Goal: Transaction & Acquisition: Purchase product/service

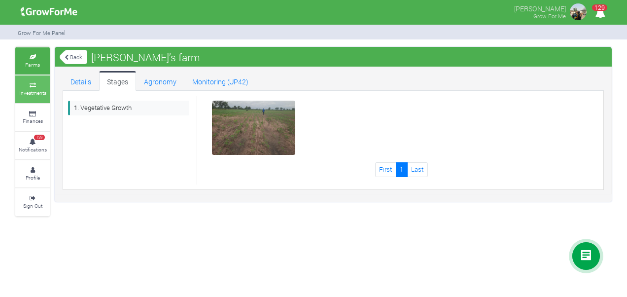
click at [45, 91] on small "Investments" at bounding box center [32, 92] width 27 height 7
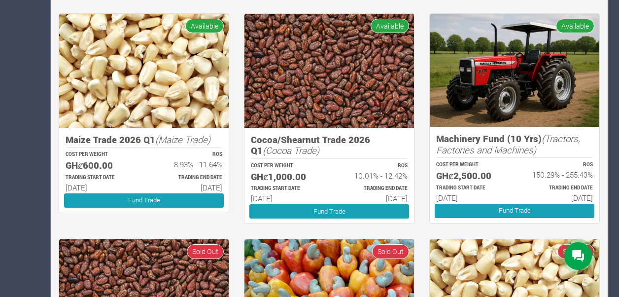
scroll to position [494, 0]
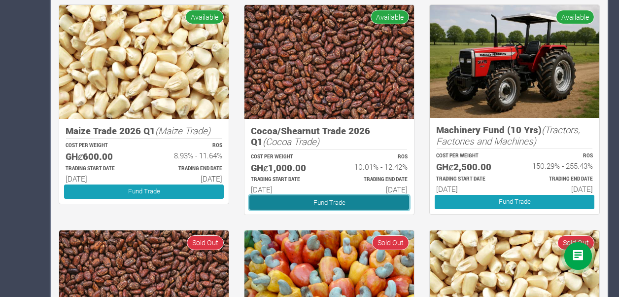
click at [324, 199] on link "Fund Trade" at bounding box center [329, 202] width 160 height 14
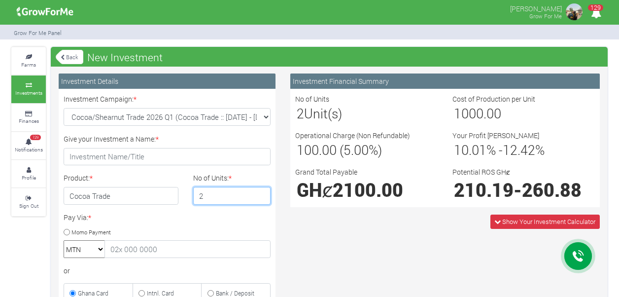
type input "2"
click at [260, 192] on input "2" at bounding box center [232, 196] width 78 height 18
click at [64, 63] on link "Back" at bounding box center [70, 57] width 28 height 16
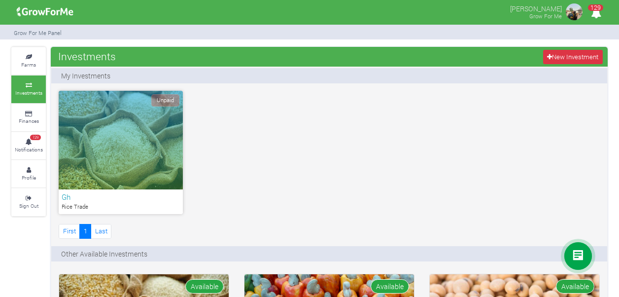
click at [34, 85] on icon at bounding box center [29, 85] width 30 height 5
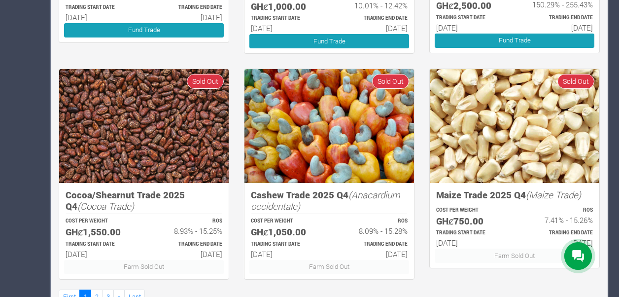
scroll to position [663, 0]
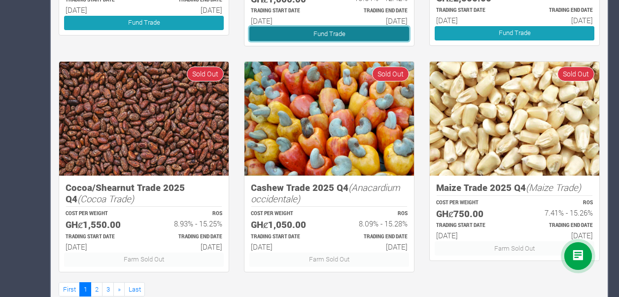
click at [370, 35] on link "Fund Trade" at bounding box center [329, 34] width 160 height 14
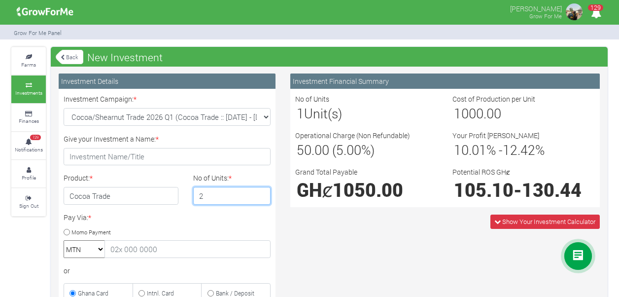
type input "2"
click at [262, 192] on input "2" at bounding box center [232, 196] width 78 height 18
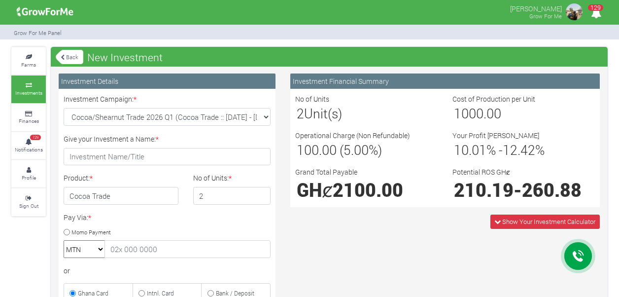
click at [63, 59] on icon at bounding box center [63, 57] width 4 height 5
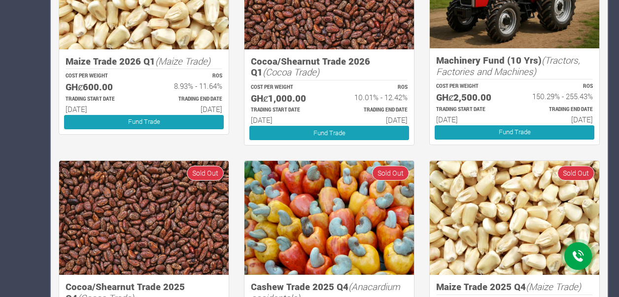
scroll to position [564, 0]
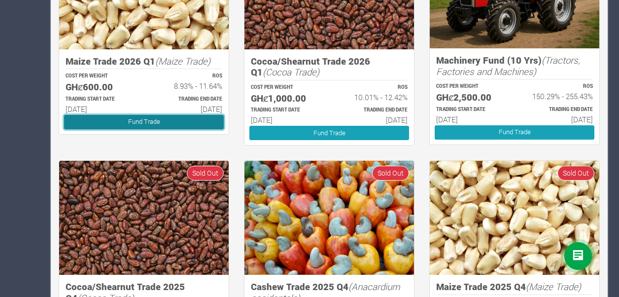
click at [188, 122] on link "Fund Trade" at bounding box center [144, 122] width 160 height 14
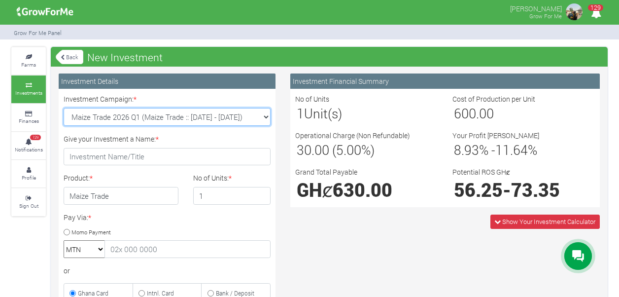
click at [264, 117] on select "Maize Trade 2026 Q1 (Maize Trade :: [DATE] - [DATE]) Cocoa/Shearnut Trade 2026 …" at bounding box center [167, 117] width 207 height 18
select select "54"
click at [64, 108] on select "Maize Trade 2026 Q1 (Maize Trade :: [DATE] - [DATE]) Cocoa/Shearnut Trade 2026 …" at bounding box center [167, 117] width 207 height 18
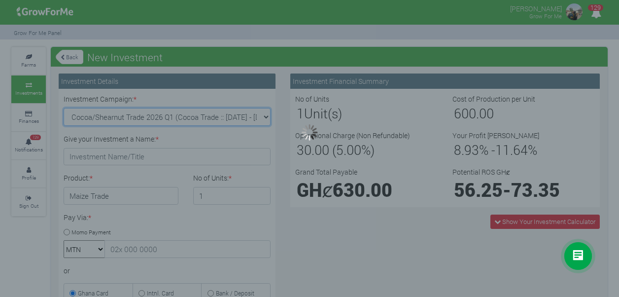
type input "1"
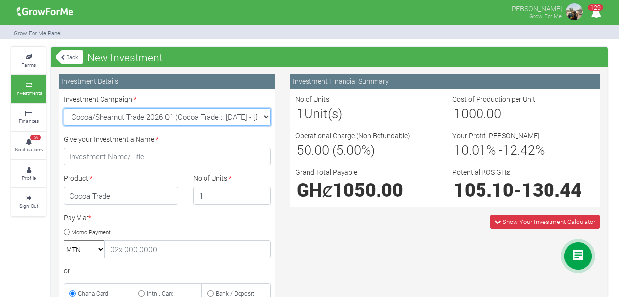
click at [261, 117] on select "Maize Trade 2026 Q1 (Maize Trade :: [DATE] - [DATE]) Cocoa/Shearnut Trade 2026 …" at bounding box center [167, 117] width 207 height 18
select select "51"
click at [64, 108] on select "Maize Trade 2026 Q1 (Maize Trade :: [DATE] - [DATE]) Cocoa/Shearnut Trade 2026 …" at bounding box center [167, 117] width 207 height 18
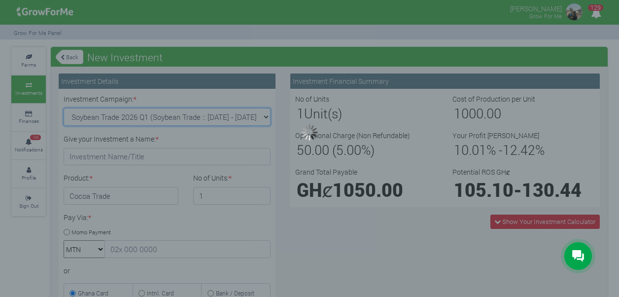
type input "1"
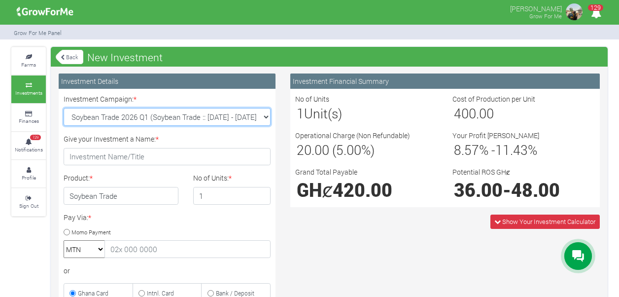
click at [259, 118] on select "Maize Trade 2026 Q1 (Maize Trade :: 01st Jan 2026 - 30th Jun 2026) Cocoa/Shearn…" at bounding box center [167, 117] width 207 height 18
select select "52"
click at [64, 108] on select "Maize Trade 2026 Q1 (Maize Trade :: 01st Jan 2026 - 30th Jun 2026) Cocoa/Shearn…" at bounding box center [167, 117] width 207 height 18
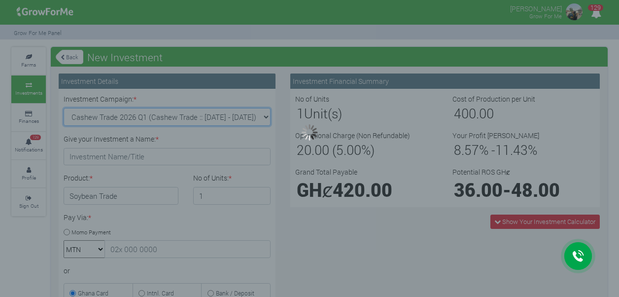
type input "1"
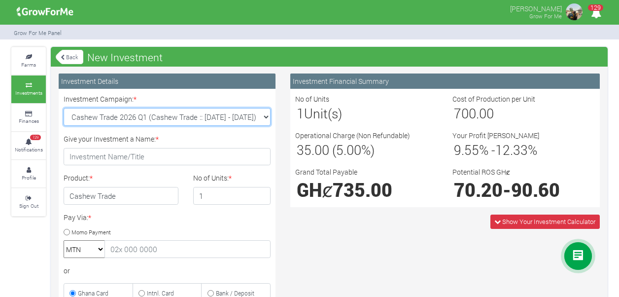
click at [265, 118] on select "Maize Trade 2026 Q1 (Maize Trade :: 01st Jan 2026 - 30th Jun 2026) Cocoa/Shearn…" at bounding box center [167, 117] width 207 height 18
select select "53"
click at [64, 108] on select "Maize Trade 2026 Q1 (Maize Trade :: 01st Jan 2026 - 30th Jun 2026) Cocoa/Shearn…" at bounding box center [167, 117] width 207 height 18
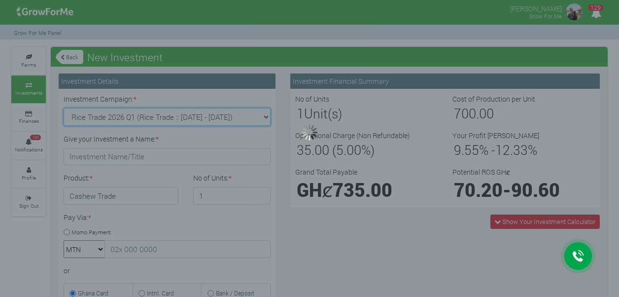
type input "1"
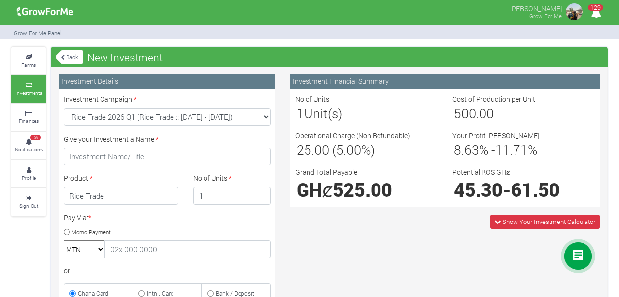
click at [63, 57] on icon at bounding box center [63, 57] width 4 height 5
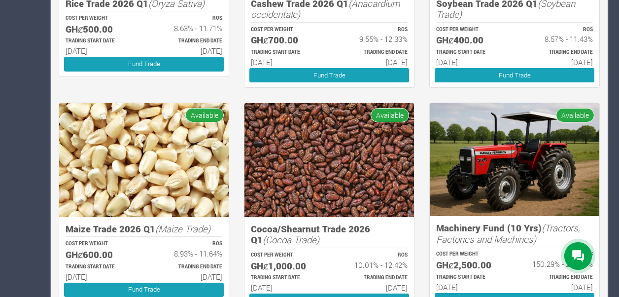
scroll to position [373, 0]
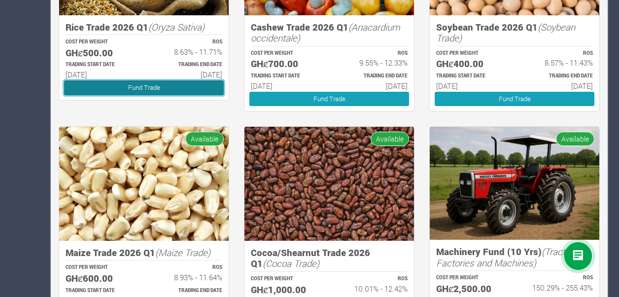
click at [115, 85] on link "Fund Trade" at bounding box center [144, 87] width 160 height 14
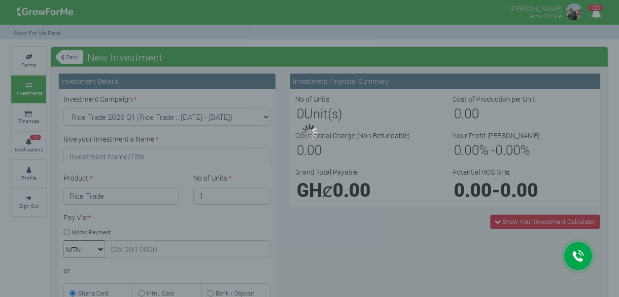
type input "1"
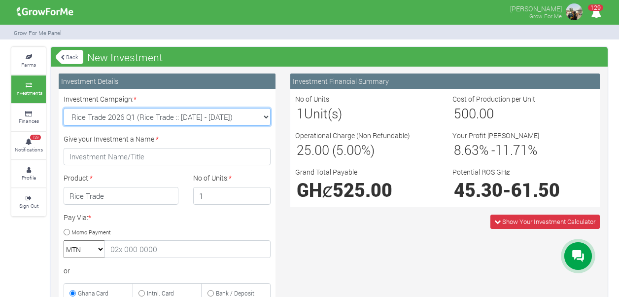
click at [268, 114] on select "Rice Trade 2026 Q1 (Rice Trade :: 01st Jan 2026 - 30th Jun 2026) Cocoa/Shearnut…" at bounding box center [167, 117] width 207 height 18
select select "54"
click at [64, 108] on select "Rice Trade 2026 Q1 (Rice Trade :: 01st Jan 2026 - 30th Jun 2026) Cocoa/Shearnut…" at bounding box center [167, 117] width 207 height 18
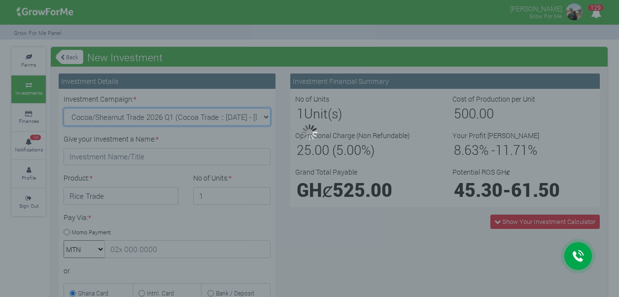
type input "1"
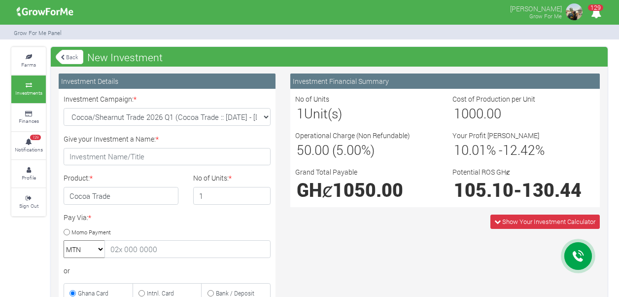
click at [96, 12] on div "Sarah Asamoah Grow For Me 129" at bounding box center [309, 13] width 611 height 26
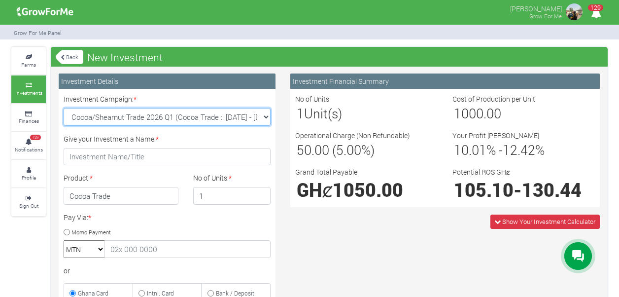
click at [264, 117] on select "Rice Trade 2026 Q1 (Rice Trade :: 01st Jan 2026 - 30th Jun 2026) Cocoa/Shearnut…" at bounding box center [167, 117] width 207 height 18
select select "53"
click at [64, 108] on select "Rice Trade 2026 Q1 (Rice Trade :: 01st Jan 2026 - 30th Jun 2026) Cocoa/Shearnut…" at bounding box center [167, 117] width 207 height 18
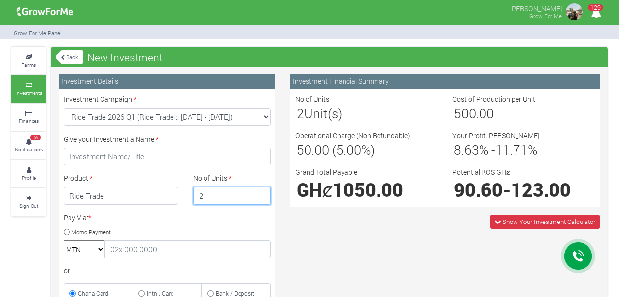
click at [260, 191] on input "2" at bounding box center [232, 196] width 78 height 18
click at [260, 191] on input "3" at bounding box center [232, 196] width 78 height 18
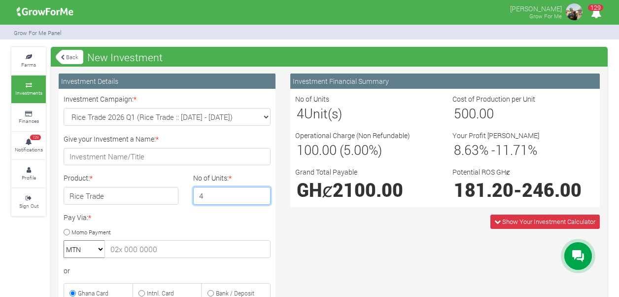
click at [260, 191] on input "4" at bounding box center [232, 196] width 78 height 18
click at [260, 191] on input "5" at bounding box center [232, 196] width 78 height 18
click at [260, 199] on input "4" at bounding box center [232, 196] width 78 height 18
click at [260, 199] on input "3" at bounding box center [232, 196] width 78 height 18
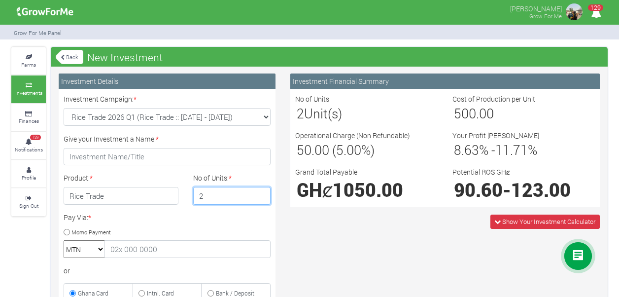
click at [260, 199] on input "2" at bounding box center [232, 196] width 78 height 18
click at [260, 199] on input "1" at bounding box center [232, 196] width 78 height 18
click at [261, 192] on input "2" at bounding box center [232, 196] width 78 height 18
click at [261, 192] on input "3" at bounding box center [232, 196] width 78 height 18
click at [261, 192] on input "4" at bounding box center [232, 196] width 78 height 18
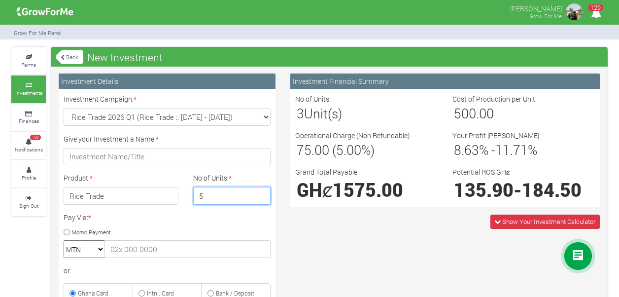
click at [261, 192] on input "5" at bounding box center [232, 196] width 78 height 18
click at [261, 192] on input "6" at bounding box center [232, 196] width 78 height 18
click at [261, 192] on input "7" at bounding box center [232, 196] width 78 height 18
click at [261, 192] on input "8" at bounding box center [232, 196] width 78 height 18
click at [261, 192] on input "9" at bounding box center [232, 196] width 78 height 18
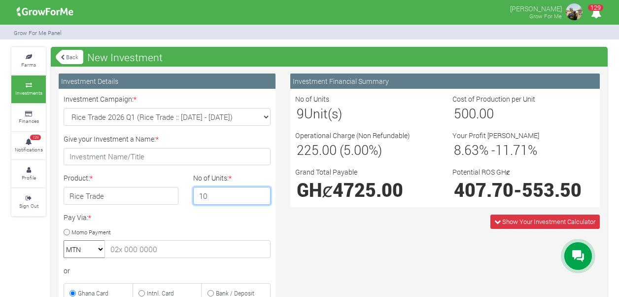
type input "10"
click at [261, 192] on input "10" at bounding box center [232, 196] width 78 height 18
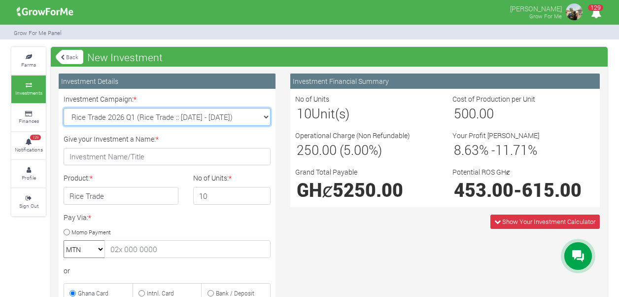
click at [265, 113] on select "Rice Trade 2026 Q1 (Rice Trade :: 01st Jan 2026 - 30th Jun 2026) Cocoa/Shearnut…" at bounding box center [167, 117] width 207 height 18
select select "54"
click at [64, 108] on select "Rice Trade 2026 Q1 (Rice Trade :: [DATE] - [DATE]) Cocoa/Shearnut Trade 2026 Q1…" at bounding box center [167, 117] width 207 height 18
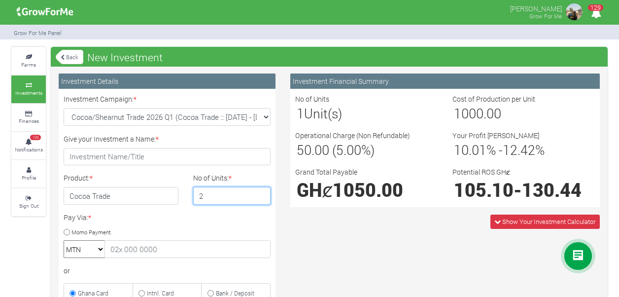
click at [260, 191] on input "2" at bounding box center [232, 196] width 78 height 18
click at [260, 191] on input "3" at bounding box center [232, 196] width 78 height 18
click at [260, 191] on input "4" at bounding box center [232, 196] width 78 height 18
type input "5"
click at [260, 191] on input "5" at bounding box center [232, 196] width 78 height 18
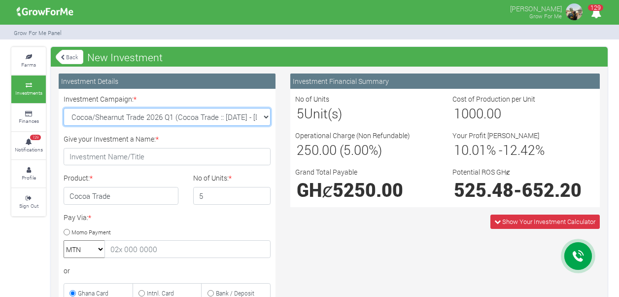
click at [263, 112] on select "Rice Trade 2026 Q1 (Rice Trade :: 01st Jan 2026 - 30th Jun 2026) Cocoa/Shearnut…" at bounding box center [167, 117] width 207 height 18
select select "53"
click at [64, 108] on select "Rice Trade 2026 Q1 (Rice Trade :: 01st Jan 2026 - 30th Jun 2026) Cocoa/Shearnut…" at bounding box center [167, 117] width 207 height 18
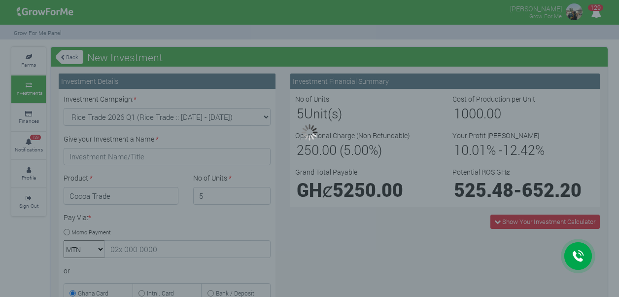
type input "1"
click at [265, 115] on div at bounding box center [309, 148] width 619 height 297
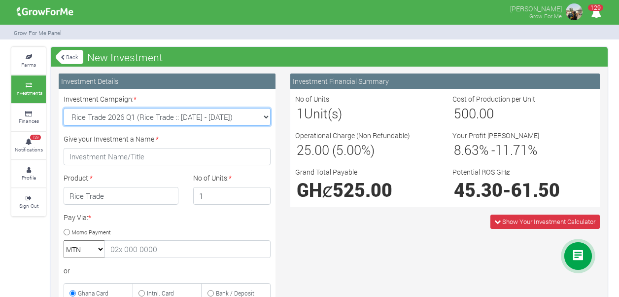
click at [260, 115] on select "Rice Trade 2026 Q1 (Rice Trade :: 01st Jan 2026 - 30th Jun 2026) Cocoa/Shearnut…" at bounding box center [167, 117] width 207 height 18
select select "50"
click at [64, 108] on select "Rice Trade 2026 Q1 (Rice Trade :: 01st Jan 2026 - 30th Jun 2026) Cocoa/Shearnut…" at bounding box center [167, 117] width 207 height 18
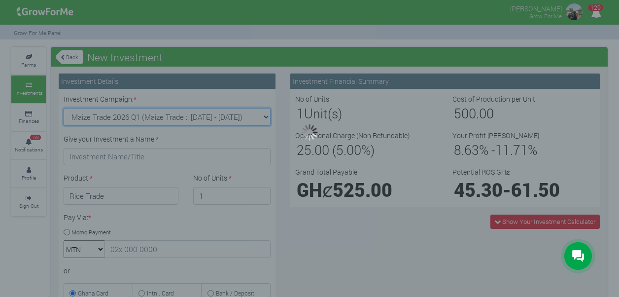
type input "1"
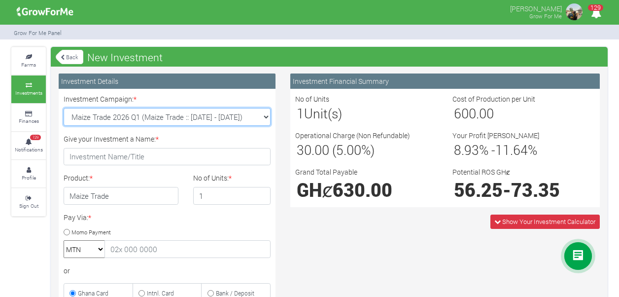
click at [262, 120] on select "Rice Trade 2026 Q1 (Rice Trade :: 01st Jan 2026 - 30th Jun 2026) Cocoa/Shearnut…" at bounding box center [167, 117] width 207 height 18
select select "51"
click at [64, 108] on select "Rice Trade 2026 Q1 (Rice Trade :: 01st Jan 2026 - 30th Jun 2026) Cocoa/Shearnut…" at bounding box center [167, 117] width 207 height 18
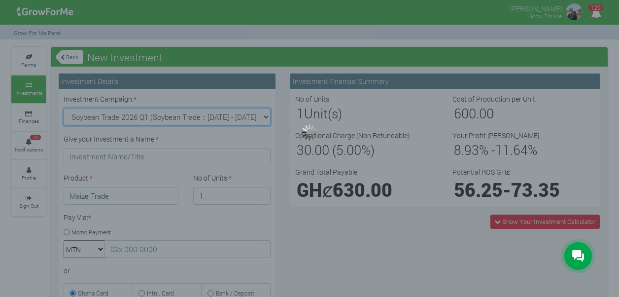
type input "1"
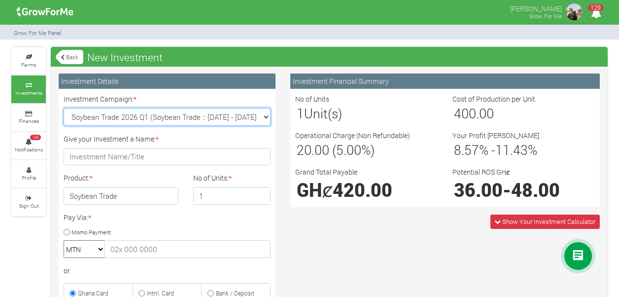
click at [263, 115] on select "Rice Trade 2026 Q1 (Rice Trade :: 01st Jan 2026 - 30th Jun 2026) Cocoa/Shearnut…" at bounding box center [167, 117] width 207 height 18
select select "52"
click at [64, 108] on select "Rice Trade 2026 Q1 (Rice Trade :: 01st Jan 2026 - 30th Jun 2026) Cocoa/Shearnut…" at bounding box center [167, 117] width 207 height 18
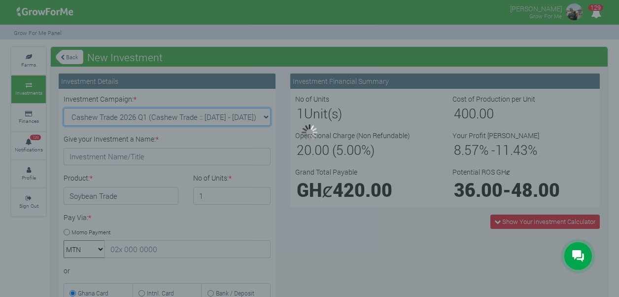
type input "1"
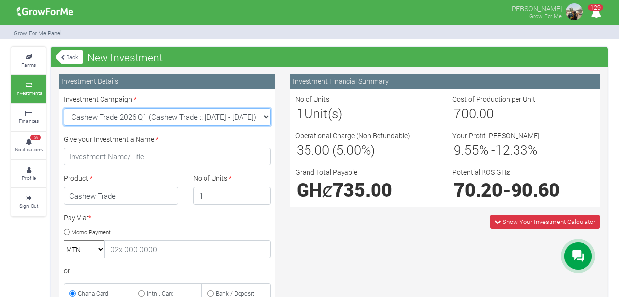
click at [263, 116] on select "Rice Trade 2026 Q1 (Rice Trade :: 01st Jan 2026 - 30th Jun 2026) Cocoa/Shearnut…" at bounding box center [167, 117] width 207 height 18
select select "54"
click at [64, 108] on select "Rice Trade 2026 Q1 (Rice Trade :: 01st Jan 2026 - 30th Jun 2026) Cocoa/Shearnut…" at bounding box center [167, 117] width 207 height 18
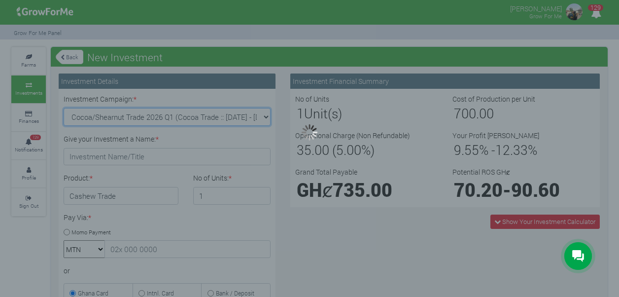
type input "1"
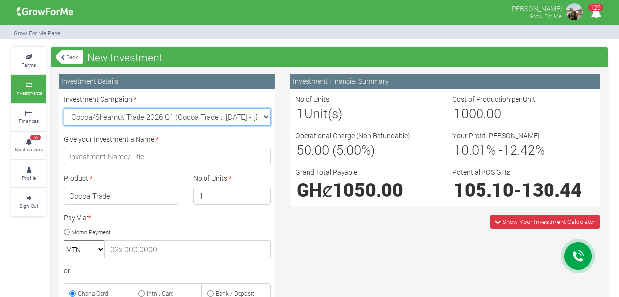
click at [265, 118] on select "Rice Trade 2026 Q1 (Rice Trade :: 01st Jan 2026 - 30th Jun 2026) Cocoa/Shearnut…" at bounding box center [167, 117] width 207 height 18
select select "53"
click at [64, 108] on select "Rice Trade 2026 Q1 (Rice Trade :: 01st Jan 2026 - 30th Jun 2026) Cocoa/Shearnut…" at bounding box center [167, 117] width 207 height 18
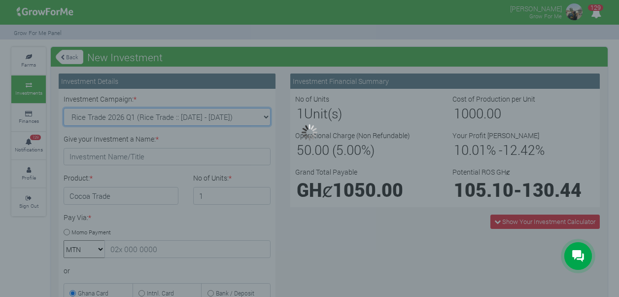
type input "1"
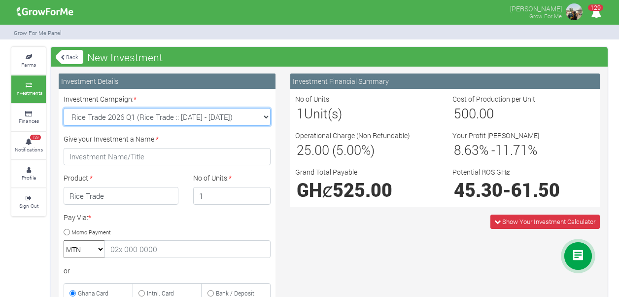
click at [264, 117] on select "Rice Trade 2026 Q1 (Rice Trade :: 01st Jan 2026 - 30th Jun 2026) Cocoa/Shearnut…" at bounding box center [167, 117] width 207 height 18
select select "50"
click at [64, 108] on select "Rice Trade 2026 Q1 (Rice Trade :: 01st Jan 2026 - 30th Jun 2026) Cocoa/Shearnut…" at bounding box center [167, 117] width 207 height 18
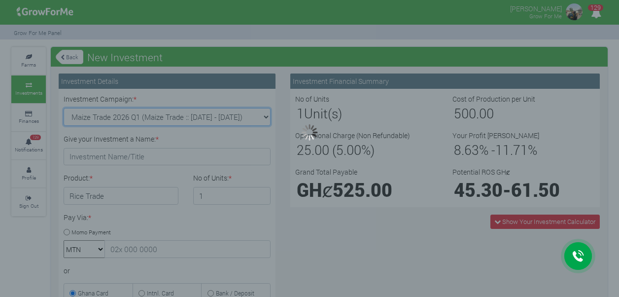
type input "1"
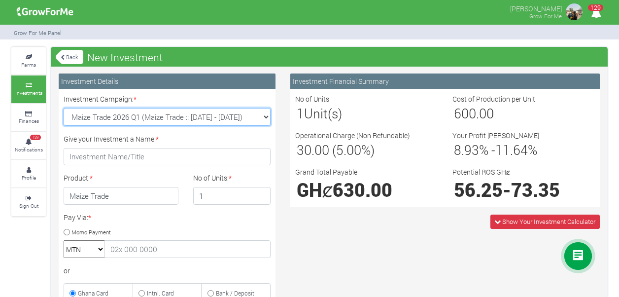
click at [266, 120] on select "Rice Trade 2026 Q1 (Rice Trade :: 01st Jan 2026 - 30th Jun 2026) Cocoa/Shearnut…" at bounding box center [167, 117] width 207 height 18
select select "51"
click at [64, 108] on select "Rice Trade 2026 Q1 (Rice Trade :: 01st Jan 2026 - 30th Jun 2026) Cocoa/Shearnut…" at bounding box center [167, 117] width 207 height 18
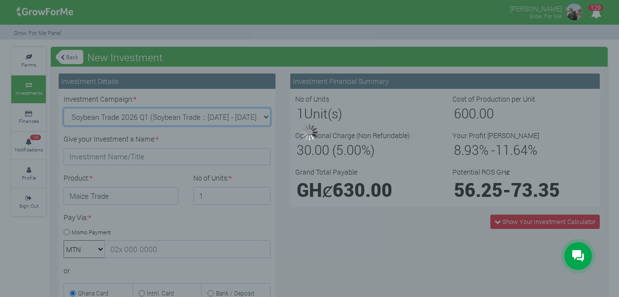
type input "1"
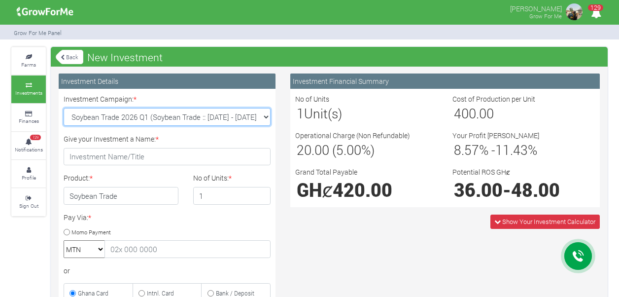
click at [258, 115] on select "Rice Trade 2026 Q1 (Rice Trade :: 01st Jan 2026 - 30th Jun 2026) Cocoa/Shearnut…" at bounding box center [167, 117] width 207 height 18
select select "52"
click at [64, 108] on select "Rice Trade 2026 Q1 (Rice Trade :: 01st Jan 2026 - 30th Jun 2026) Cocoa/Shearnut…" at bounding box center [167, 117] width 207 height 18
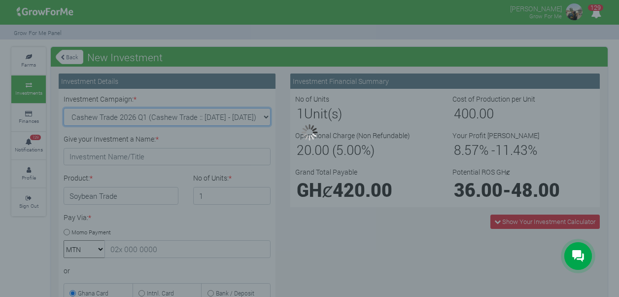
type input "1"
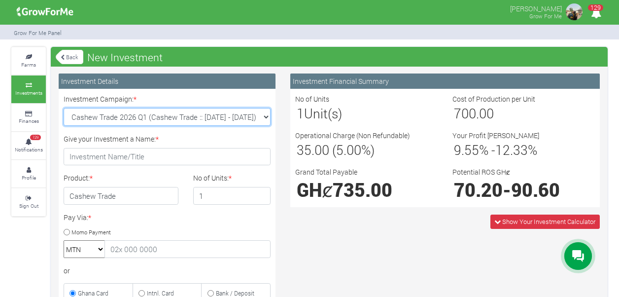
click at [263, 119] on select "Rice Trade 2026 Q1 (Rice Trade :: 01st Jan 2026 - 30th Jun 2026) Cocoa/Shearnut…" at bounding box center [167, 117] width 207 height 18
select select "51"
click at [64, 108] on select "Rice Trade 2026 Q1 (Rice Trade :: 01st Jan 2026 - 30th Jun 2026) Cocoa/Shearnut…" at bounding box center [167, 117] width 207 height 18
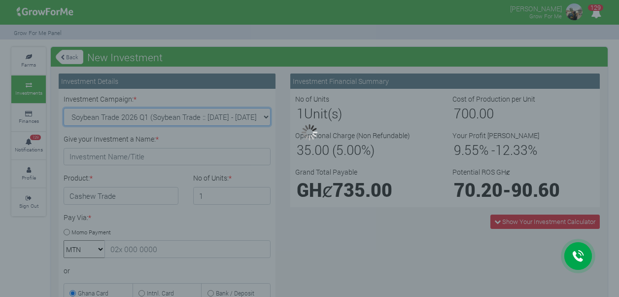
type input "1"
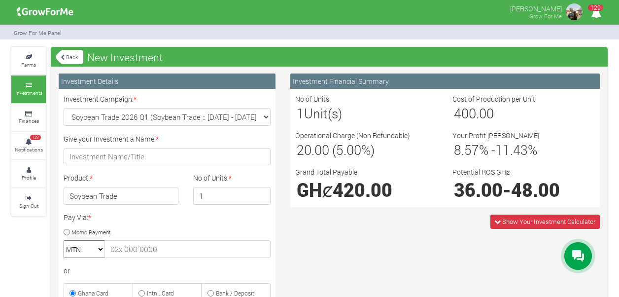
click at [62, 56] on icon at bounding box center [63, 57] width 4 height 5
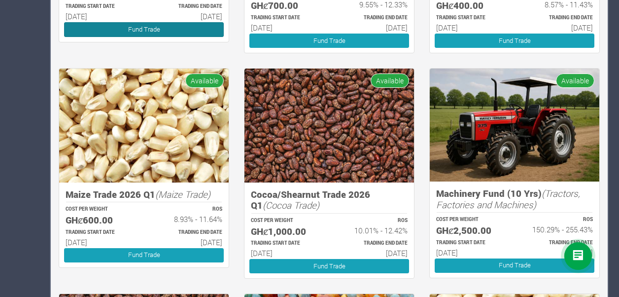
scroll to position [245, 0]
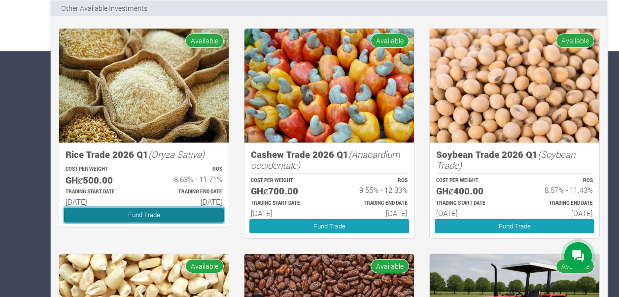
click at [141, 211] on link "Fund Trade" at bounding box center [144, 215] width 160 height 14
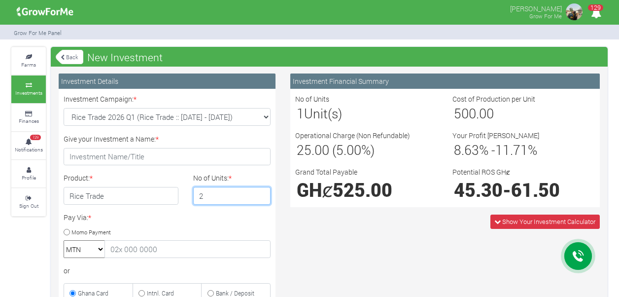
click at [262, 193] on input "2" at bounding box center [232, 196] width 78 height 18
type input "3"
click at [262, 193] on input "3" at bounding box center [232, 196] width 78 height 18
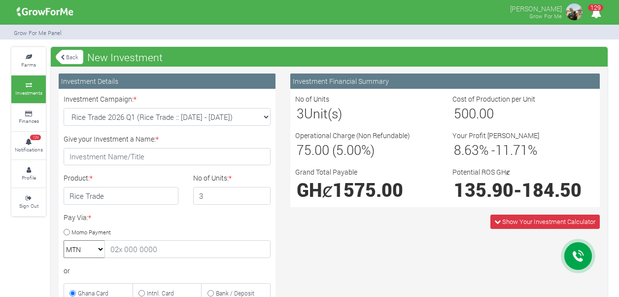
click at [63, 58] on icon at bounding box center [63, 57] width 4 height 5
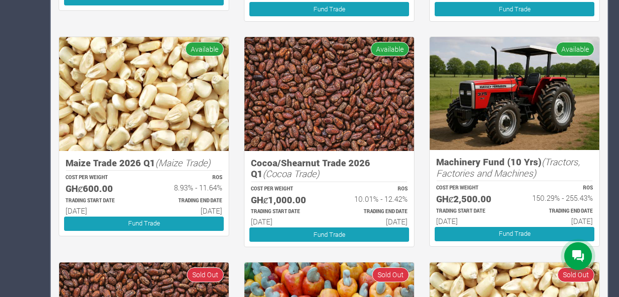
scroll to position [460, 0]
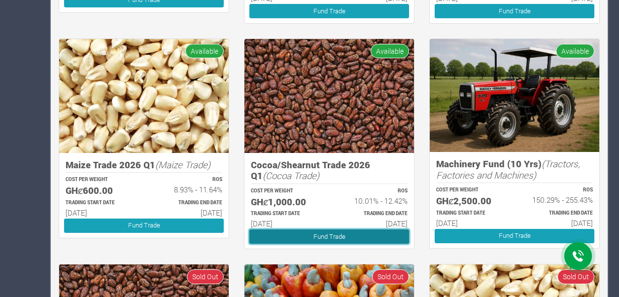
click at [294, 238] on link "Fund Trade" at bounding box center [329, 236] width 160 height 14
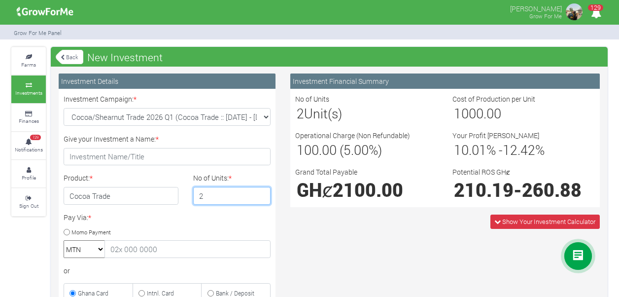
click at [261, 191] on input "2" at bounding box center [232, 196] width 78 height 18
click at [261, 191] on input "3" at bounding box center [232, 196] width 78 height 18
click at [261, 191] on input "4" at bounding box center [232, 196] width 78 height 18
click at [261, 191] on input "5" at bounding box center [232, 196] width 78 height 18
click at [260, 195] on input "6" at bounding box center [232, 196] width 78 height 18
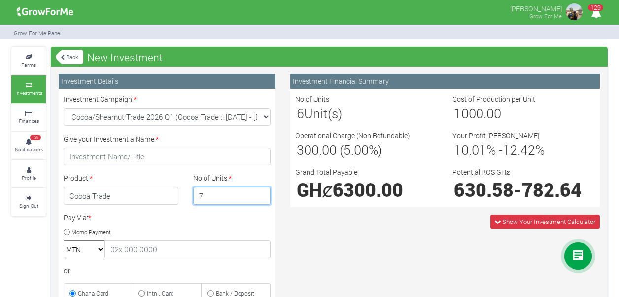
click at [260, 195] on input "7" at bounding box center [232, 196] width 78 height 18
click at [260, 195] on input "8" at bounding box center [232, 196] width 78 height 18
click at [260, 195] on input "9" at bounding box center [232, 196] width 78 height 18
click at [260, 195] on input "10" at bounding box center [232, 196] width 78 height 18
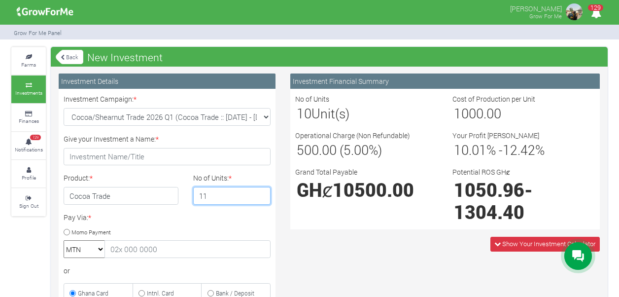
click at [260, 195] on input "11" at bounding box center [232, 196] width 78 height 18
click at [260, 195] on input "12" at bounding box center [232, 196] width 78 height 18
click at [261, 191] on input "13" at bounding box center [232, 196] width 78 height 18
click at [261, 191] on input "14" at bounding box center [232, 196] width 78 height 18
click at [261, 191] on input "15" at bounding box center [232, 196] width 78 height 18
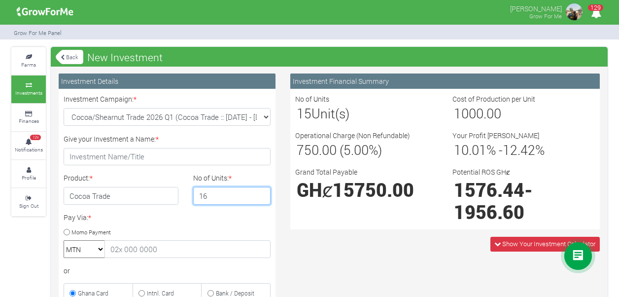
click at [261, 191] on input "16" at bounding box center [232, 196] width 78 height 18
click at [261, 195] on input "15" at bounding box center [232, 196] width 78 height 18
click at [261, 195] on input "14" at bounding box center [232, 196] width 78 height 18
click at [261, 195] on input "13" at bounding box center [232, 196] width 78 height 18
click at [261, 195] on input "12" at bounding box center [232, 196] width 78 height 18
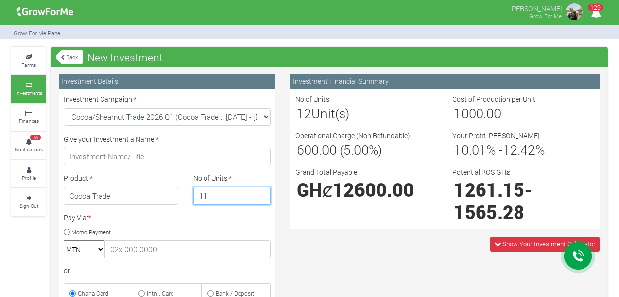
click at [261, 195] on input "11" at bounding box center [232, 196] width 78 height 18
click at [261, 195] on input "10" at bounding box center [232, 196] width 78 height 18
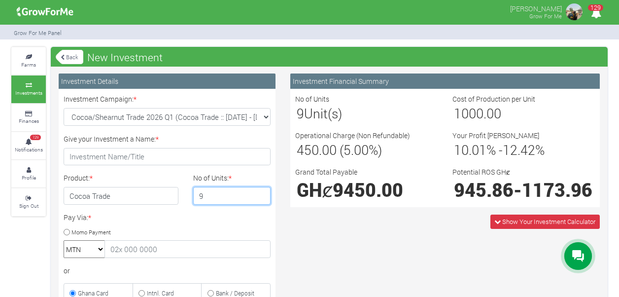
click at [261, 195] on input "9" at bounding box center [232, 196] width 78 height 18
click at [261, 195] on input "8" at bounding box center [232, 196] width 78 height 18
click at [261, 195] on input "7" at bounding box center [232, 196] width 78 height 18
click at [261, 195] on input "6" at bounding box center [232, 196] width 78 height 18
click at [261, 195] on input "5" at bounding box center [232, 196] width 78 height 18
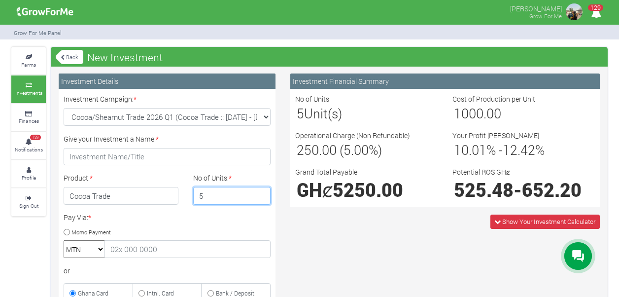
click at [261, 195] on input "4" at bounding box center [232, 196] width 78 height 18
click at [261, 195] on input "3" at bounding box center [232, 196] width 78 height 18
click at [261, 195] on input "2" at bounding box center [232, 196] width 78 height 18
click at [261, 195] on input "1" at bounding box center [232, 196] width 78 height 18
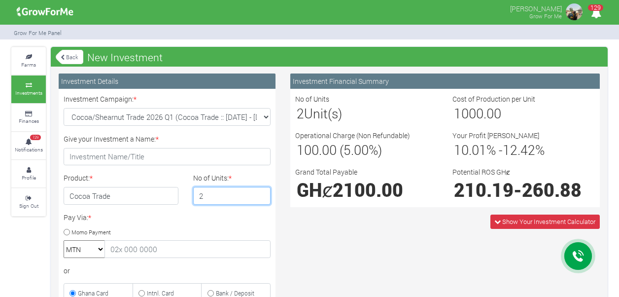
click at [260, 192] on input "2" at bounding box center [232, 196] width 78 height 18
click at [260, 192] on input "3" at bounding box center [232, 196] width 78 height 18
click at [260, 192] on input "4" at bounding box center [232, 196] width 78 height 18
type input "5"
click at [260, 192] on input "5" at bounding box center [232, 196] width 78 height 18
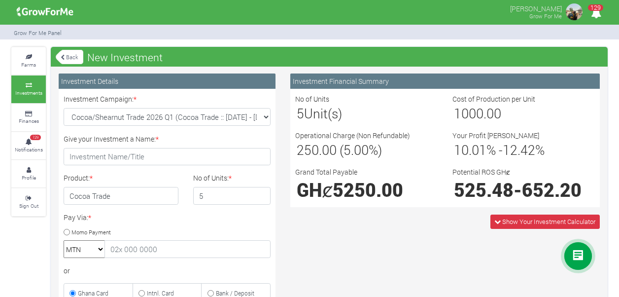
click at [66, 56] on link "Back" at bounding box center [70, 57] width 28 height 16
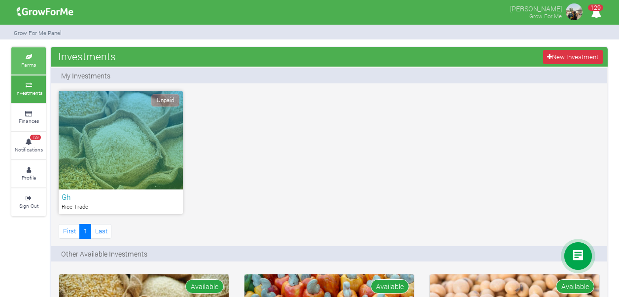
click at [28, 59] on icon at bounding box center [29, 57] width 30 height 5
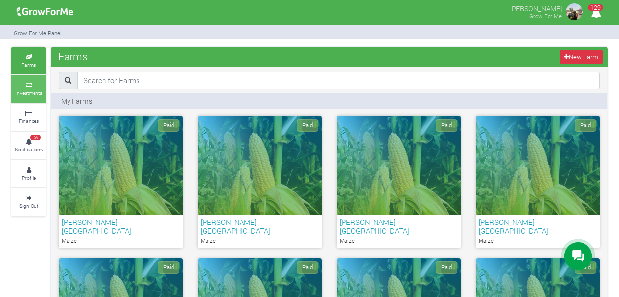
click at [19, 88] on link "Investments" at bounding box center [28, 88] width 35 height 27
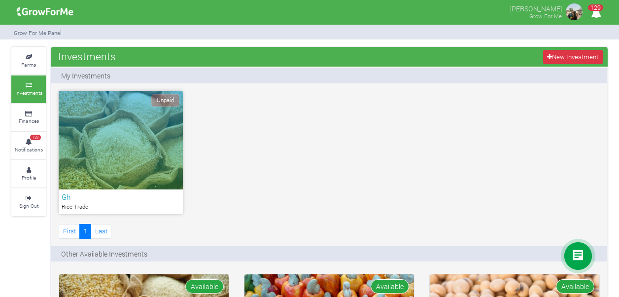
click at [109, 140] on div "Unpaid" at bounding box center [121, 140] width 124 height 99
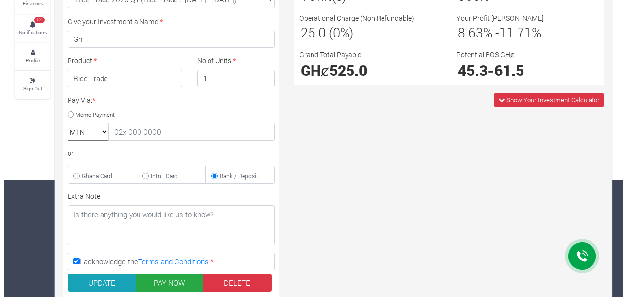
scroll to position [207, 0]
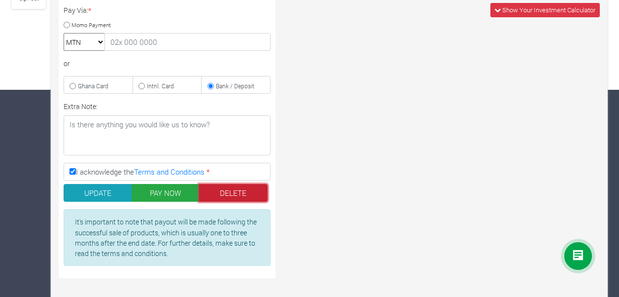
click at [240, 192] on button "DELETE" at bounding box center [233, 193] width 69 height 18
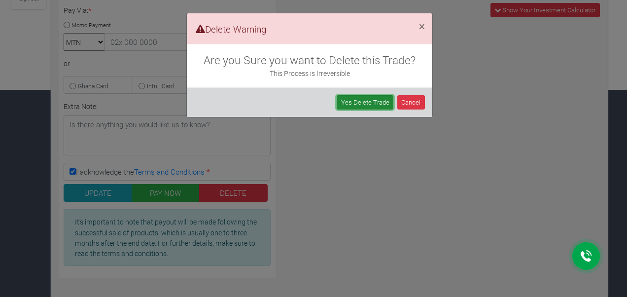
click at [361, 101] on link "Yes Delete Trade" at bounding box center [365, 102] width 57 height 14
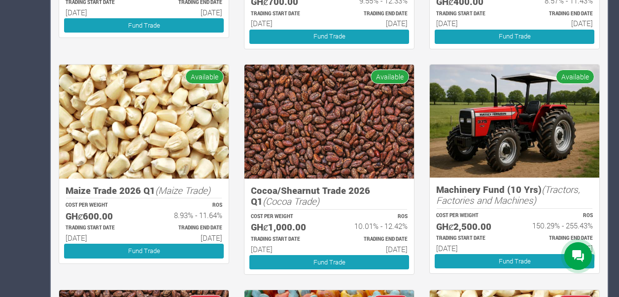
scroll to position [364, 0]
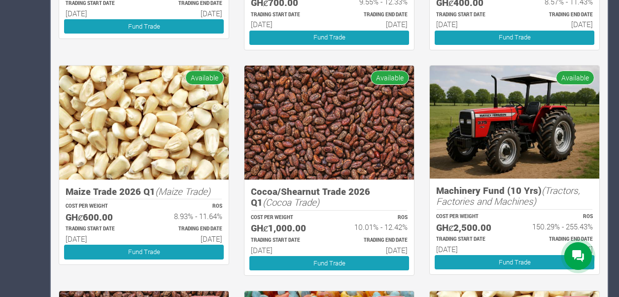
click at [91, 102] on img at bounding box center [144, 123] width 170 height 114
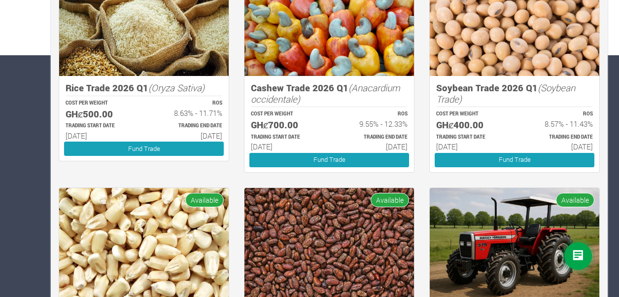
scroll to position [241, 0]
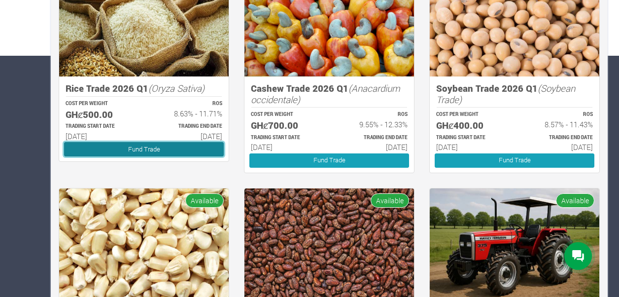
click at [142, 148] on link "Fund Trade" at bounding box center [144, 149] width 160 height 14
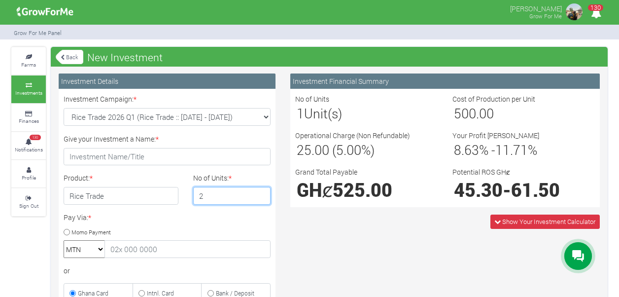
click at [261, 192] on input "2" at bounding box center [232, 196] width 78 height 18
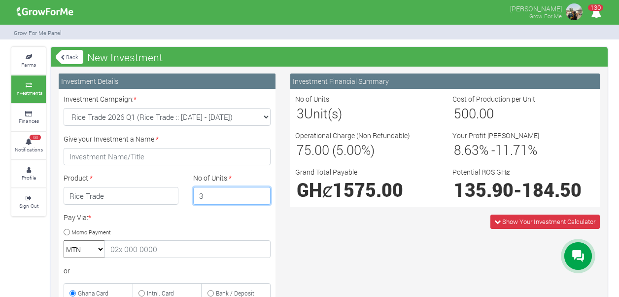
click at [261, 192] on input "3" at bounding box center [232, 196] width 78 height 18
click at [261, 192] on input "4" at bounding box center [232, 196] width 78 height 18
type input "5"
click at [261, 192] on input "5" at bounding box center [232, 196] width 78 height 18
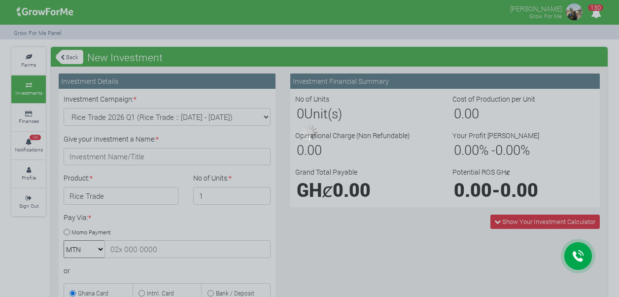
type input "1"
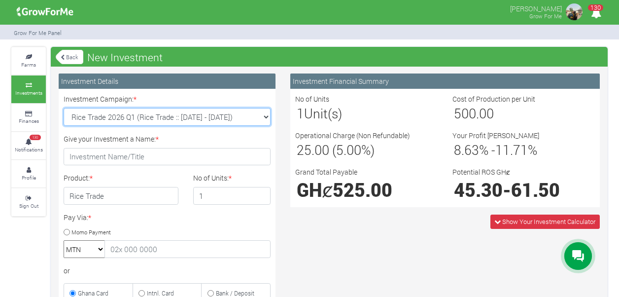
click at [265, 116] on select "Rice Trade 2026 Q1 (Rice Trade :: [DATE] - [DATE]) Cocoa/Shearnut Trade 2026 Q1…" at bounding box center [167, 117] width 207 height 18
select select "54"
click at [64, 108] on select "Rice Trade 2026 Q1 (Rice Trade :: [DATE] - [DATE]) Cocoa/Shearnut Trade 2026 Q1…" at bounding box center [167, 117] width 207 height 18
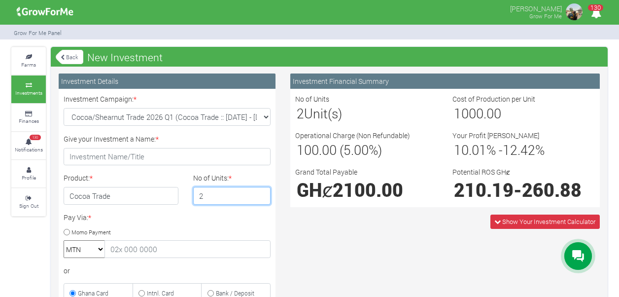
click at [259, 193] on input "2" at bounding box center [232, 196] width 78 height 18
click at [259, 193] on input "3" at bounding box center [232, 196] width 78 height 18
click at [259, 193] on input "4" at bounding box center [232, 196] width 78 height 18
click at [259, 193] on input "5" at bounding box center [232, 196] width 78 height 18
click at [259, 193] on input "6" at bounding box center [232, 196] width 78 height 18
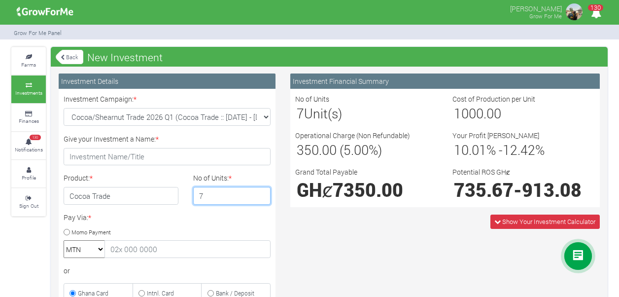
click at [259, 193] on input "7" at bounding box center [232, 196] width 78 height 18
click at [259, 193] on input "8" at bounding box center [232, 196] width 78 height 18
click at [259, 193] on input "9" at bounding box center [232, 196] width 78 height 18
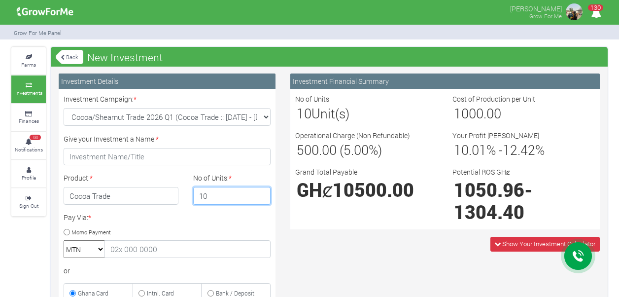
type input "10"
click at [259, 193] on input "10" at bounding box center [232, 196] width 78 height 18
click at [63, 52] on link "Back" at bounding box center [70, 57] width 28 height 16
